Goal: Information Seeking & Learning: Learn about a topic

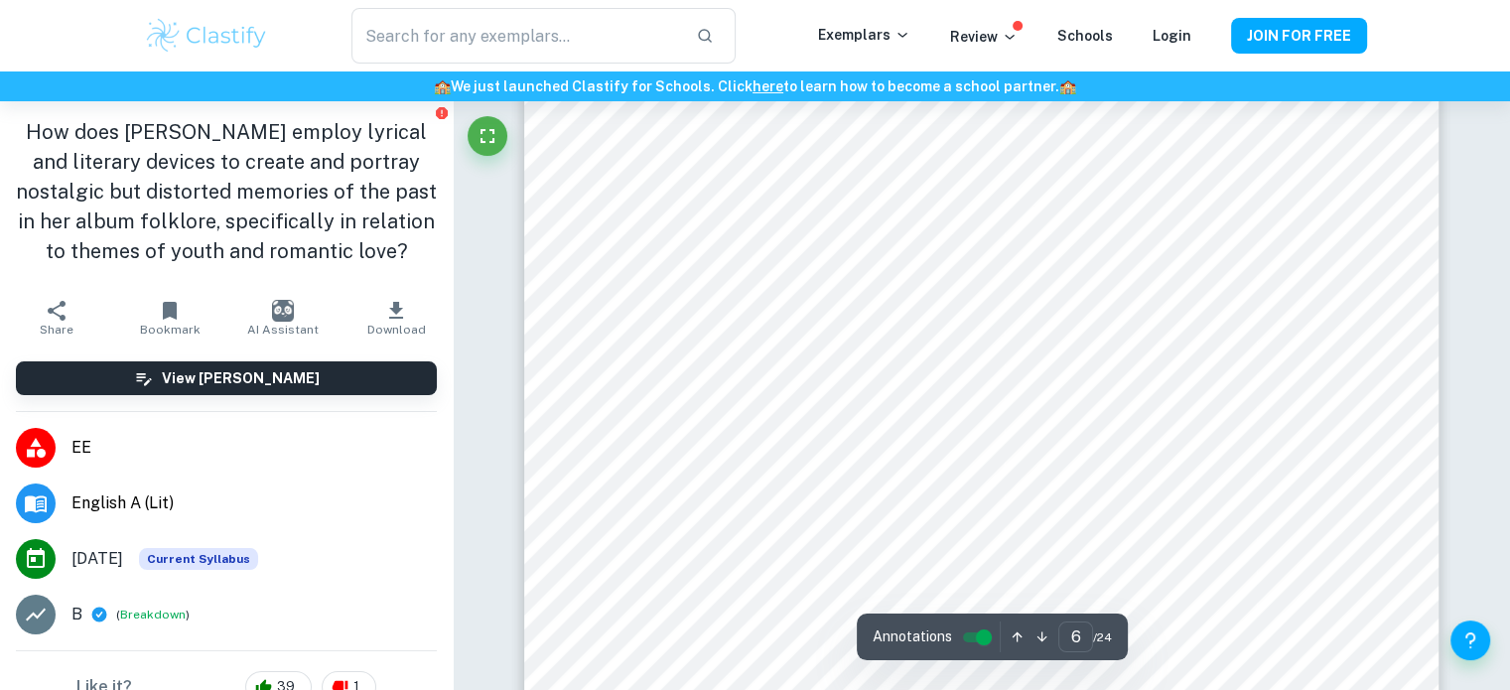
scroll to position [7182, 0]
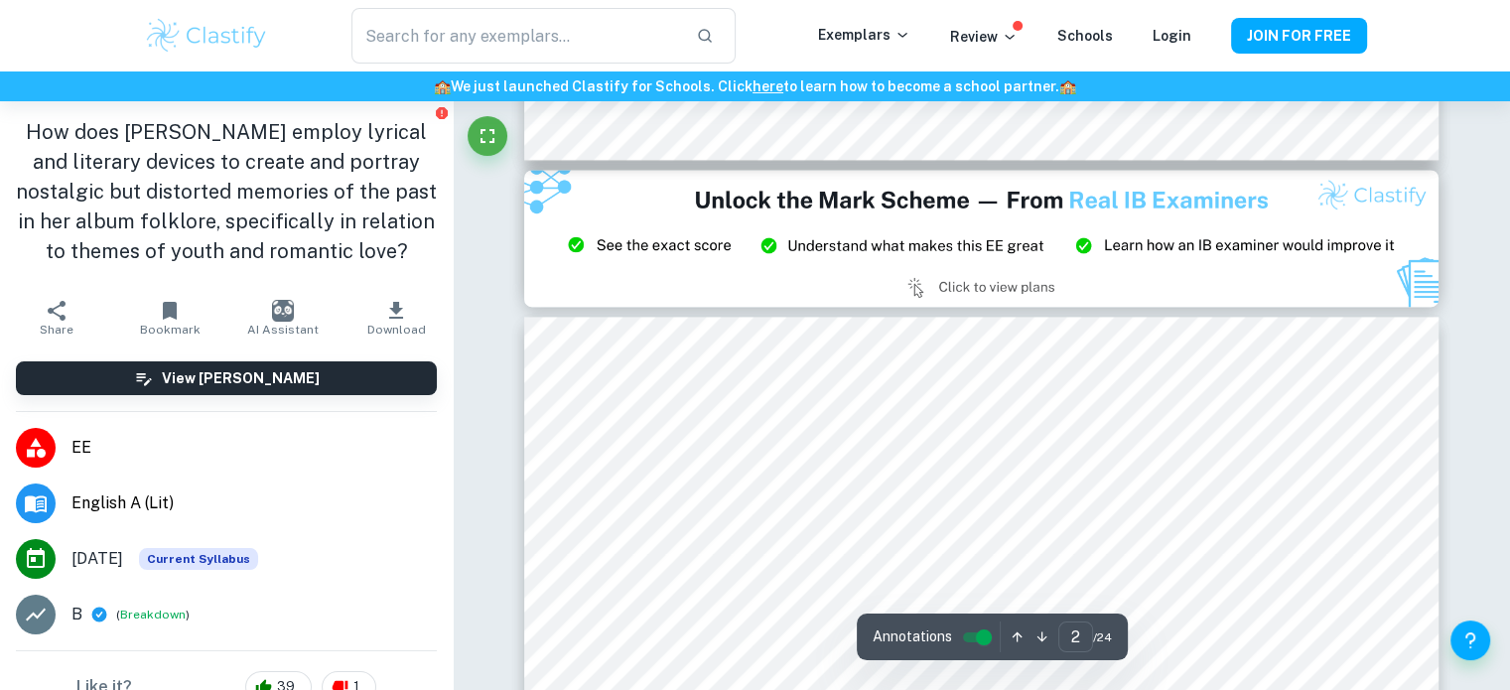
type input "3"
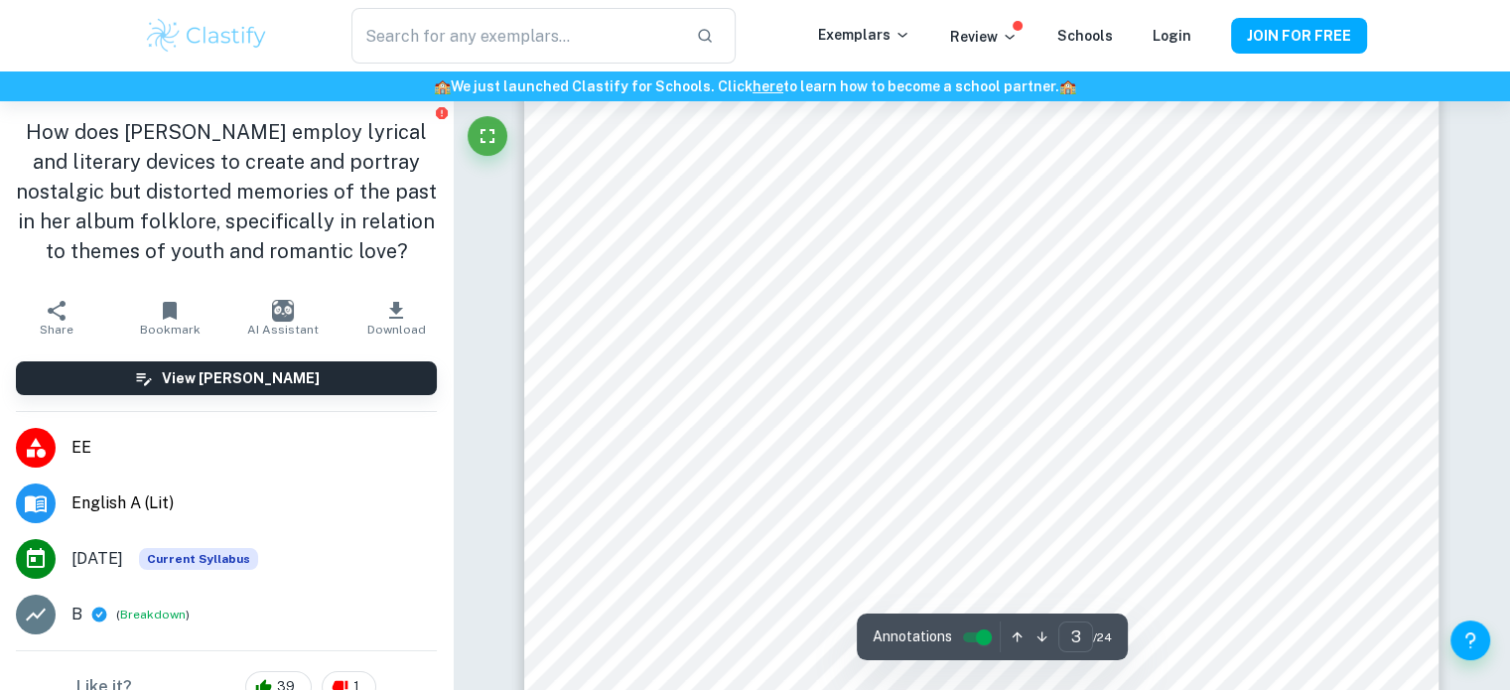
scroll to position [3081, 0]
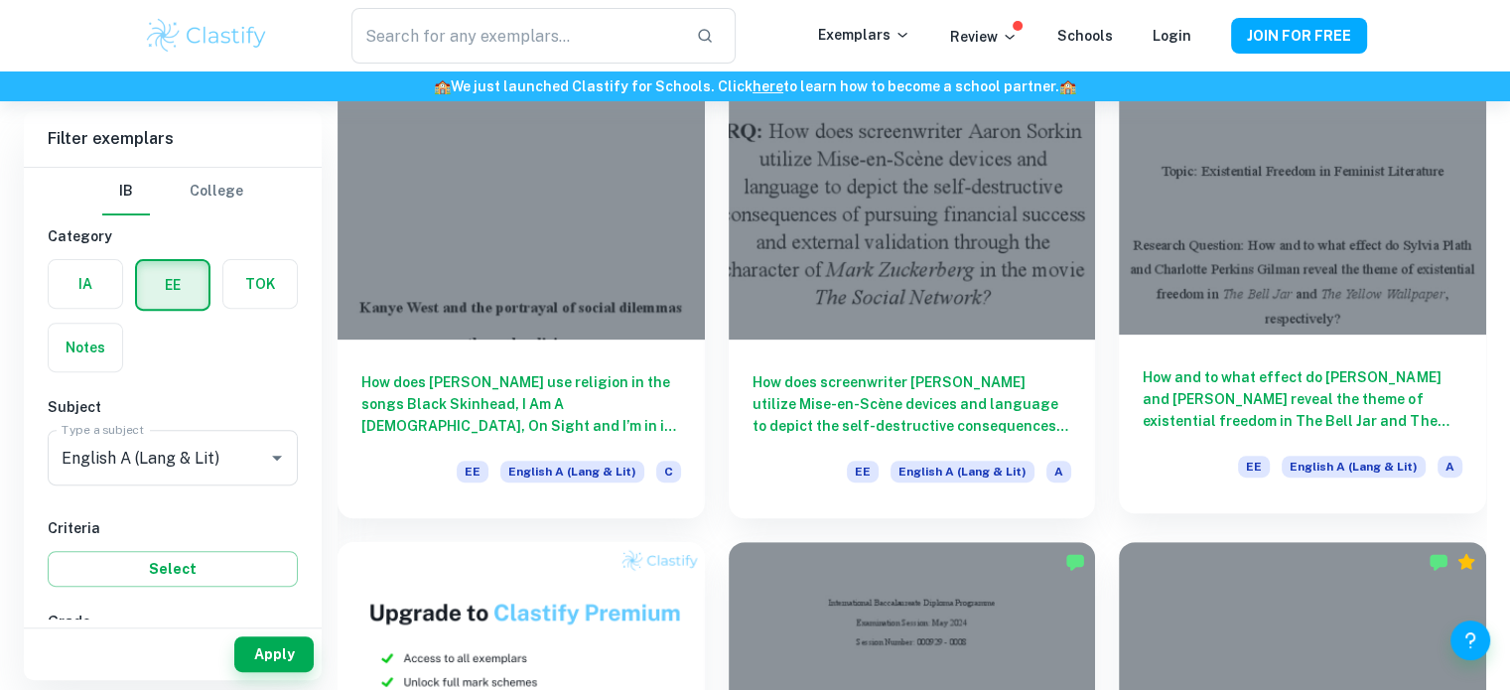
scroll to position [663, 0]
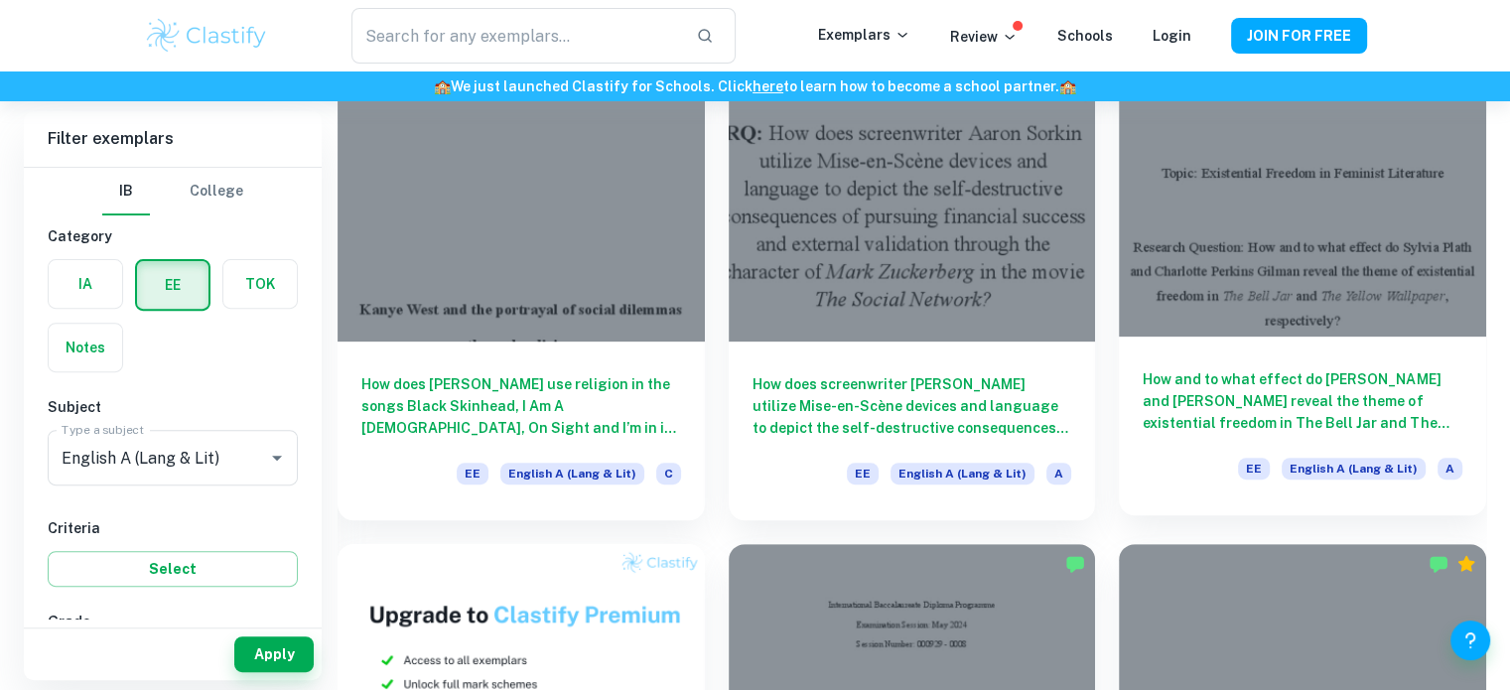
click at [1249, 397] on h6 "How and to what effect do [PERSON_NAME] and [PERSON_NAME] reveal the theme of e…" at bounding box center [1302, 401] width 320 height 66
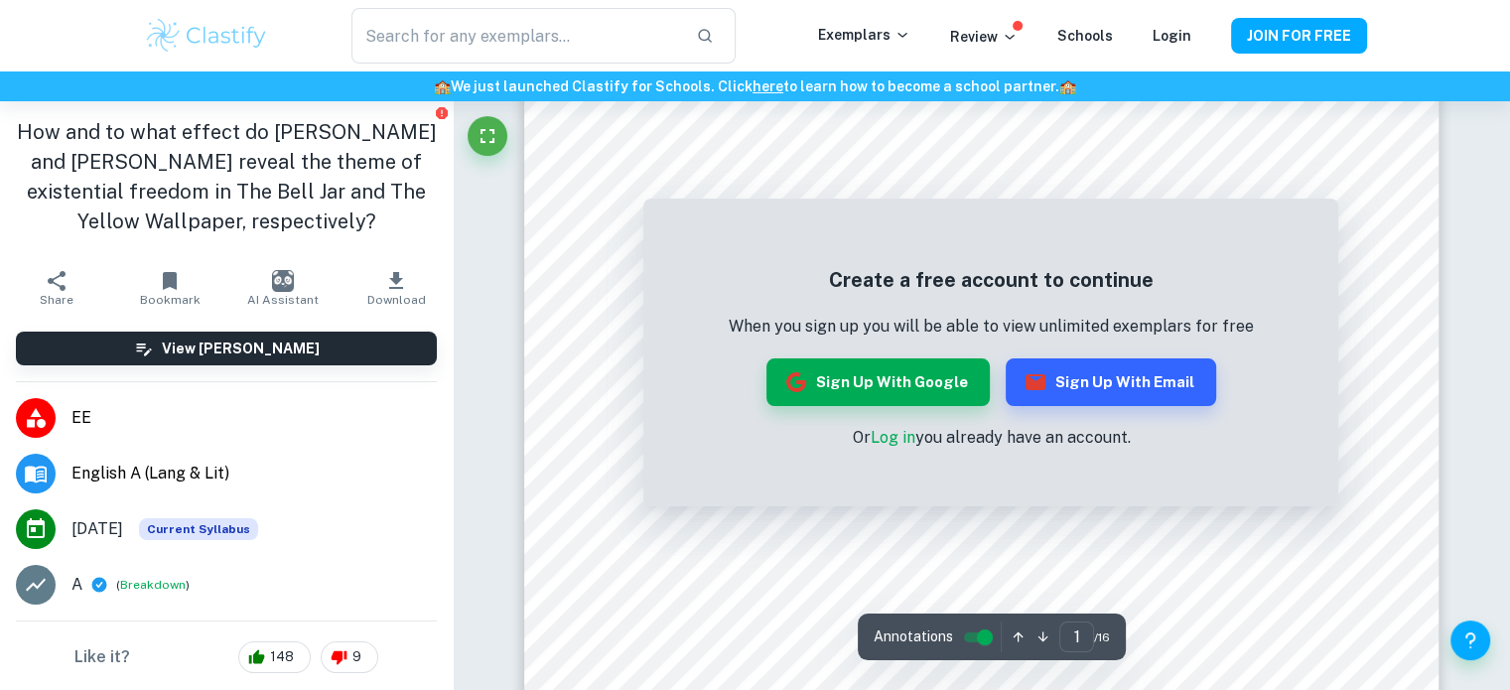
scroll to position [131, 0]
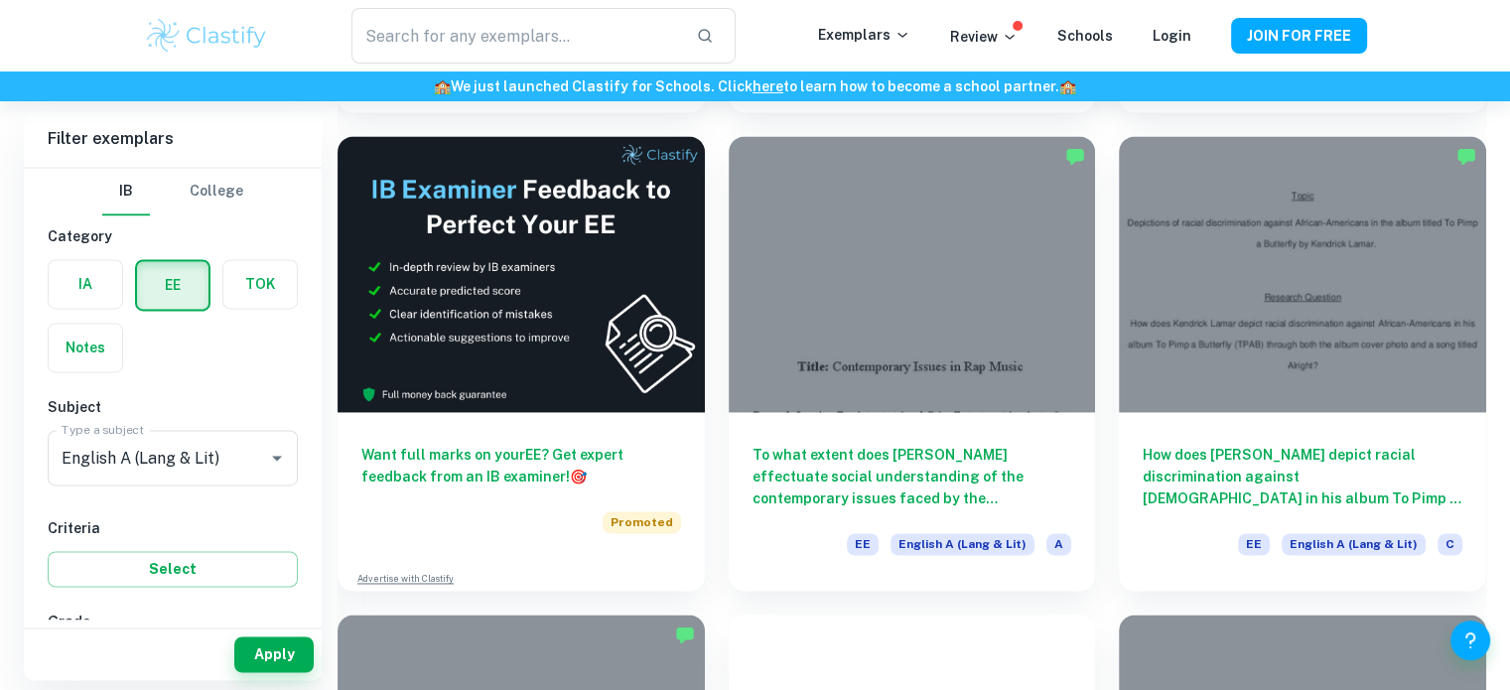
scroll to position [2984, 0]
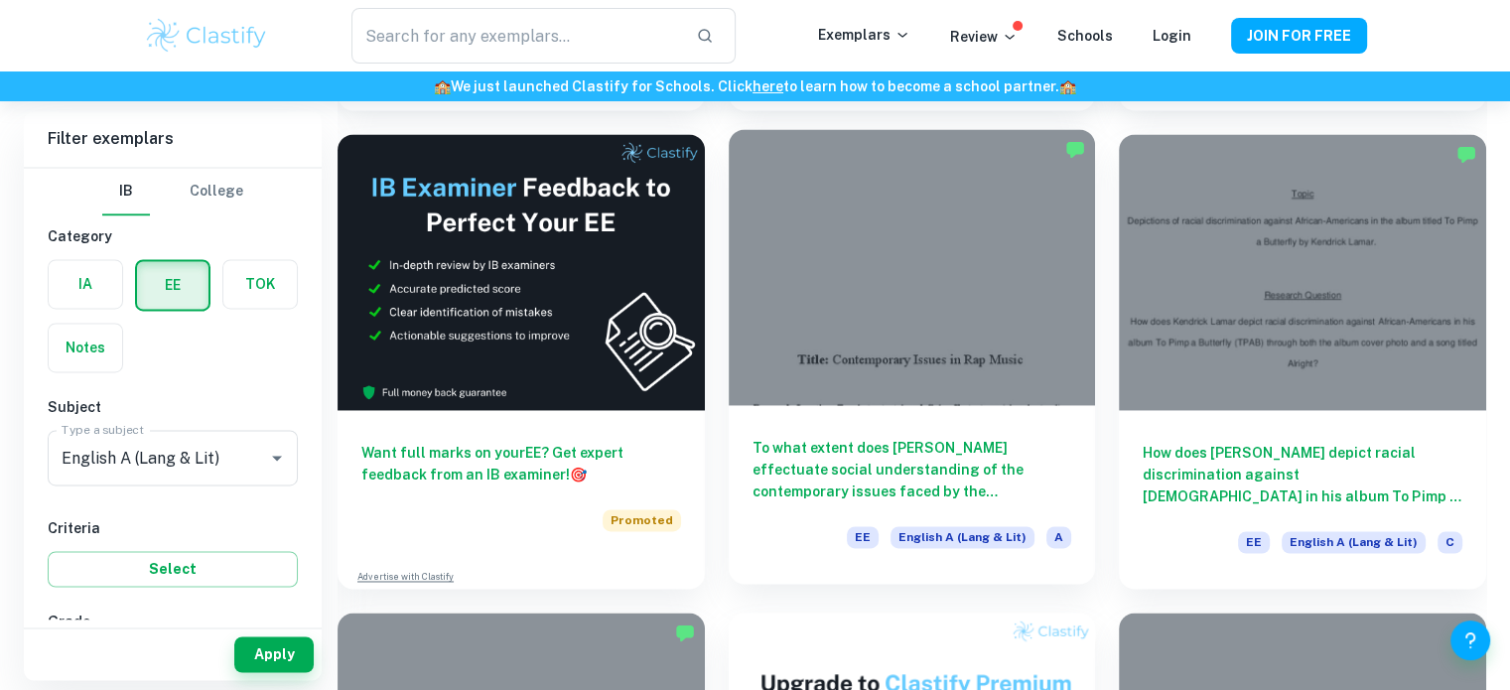
click at [833, 475] on h6 "To what extent does [PERSON_NAME] effectuate social understanding of the contem…" at bounding box center [912, 470] width 320 height 66
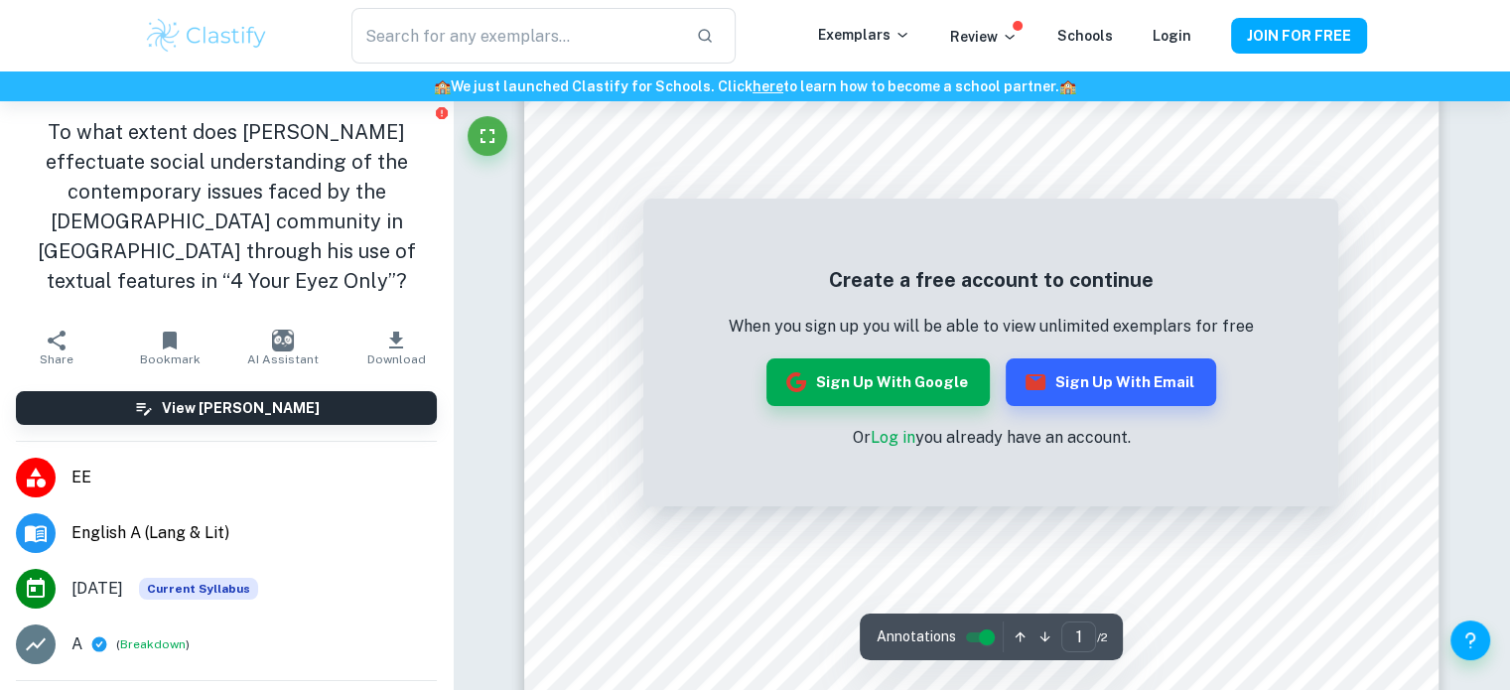
scroll to position [524, 0]
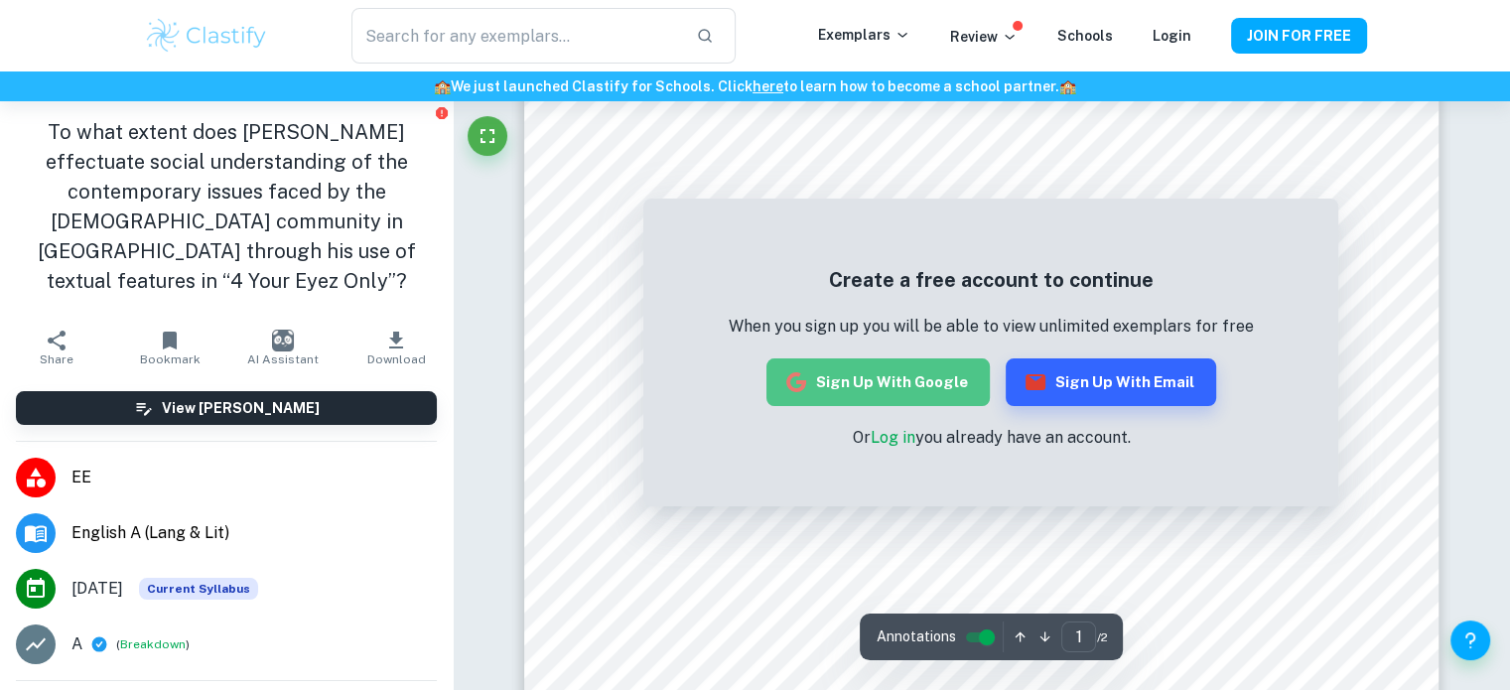
click at [884, 367] on button "Sign up with Google" at bounding box center [877, 382] width 223 height 48
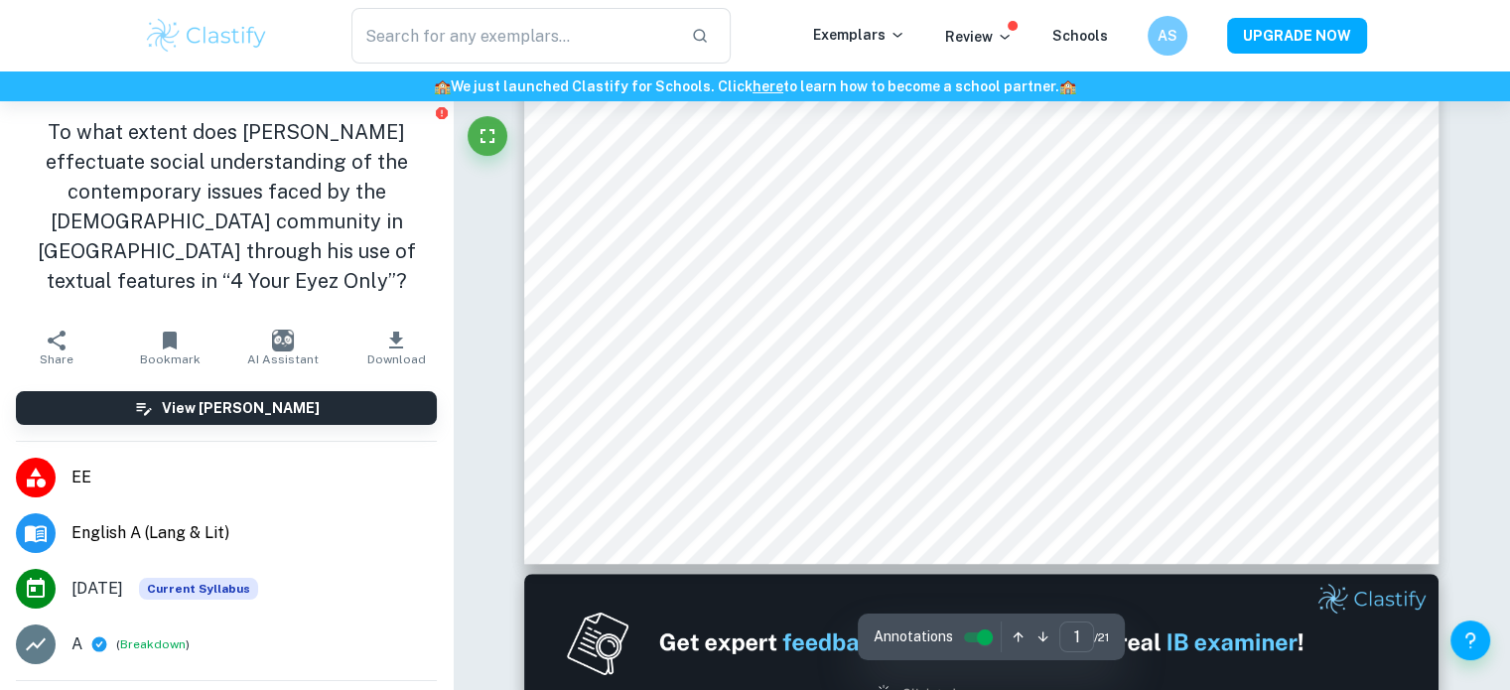
type input "2"
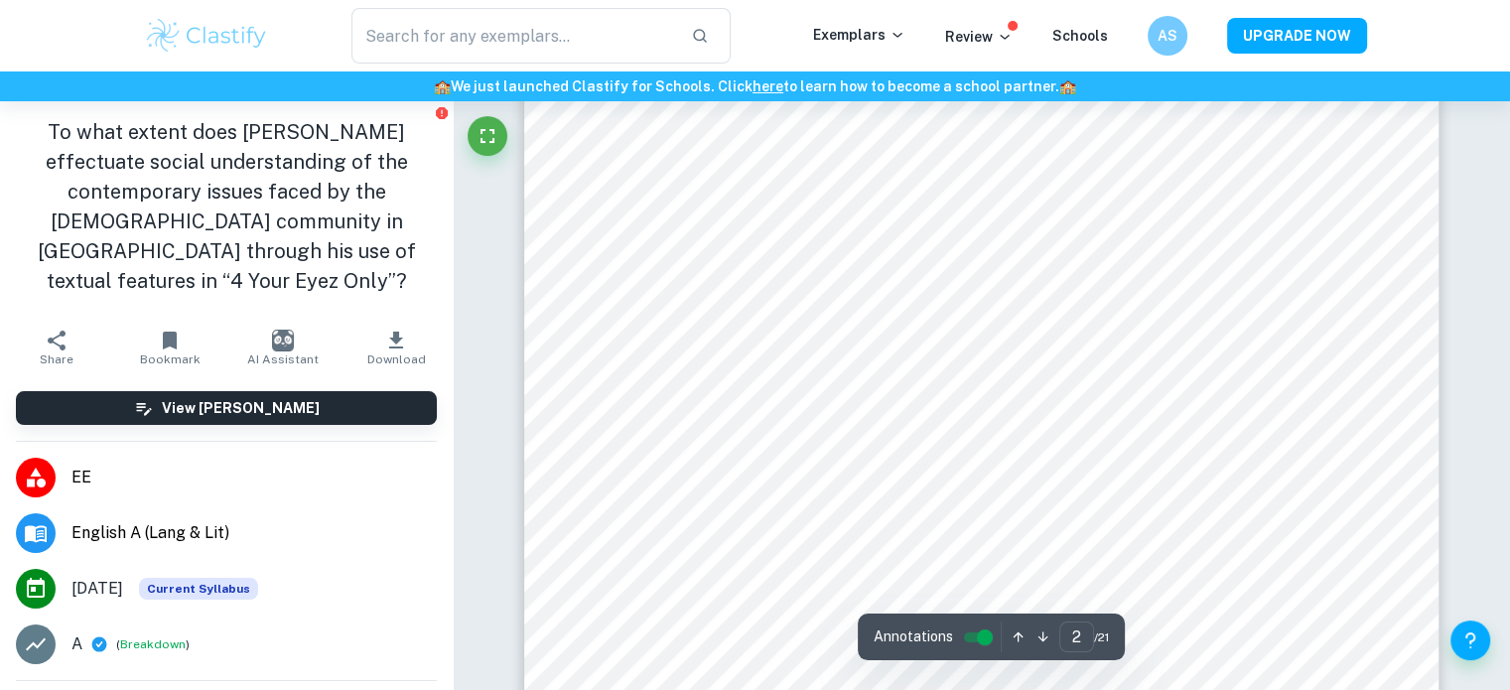
scroll to position [1747, 0]
